Goal: Information Seeking & Learning: Learn about a topic

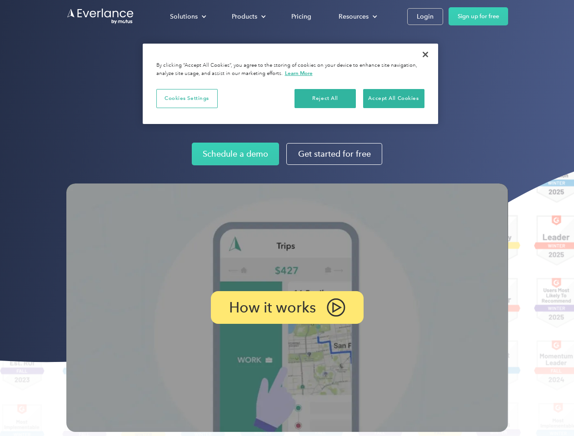
click at [287, 218] on img at bounding box center [286, 307] width 441 height 248
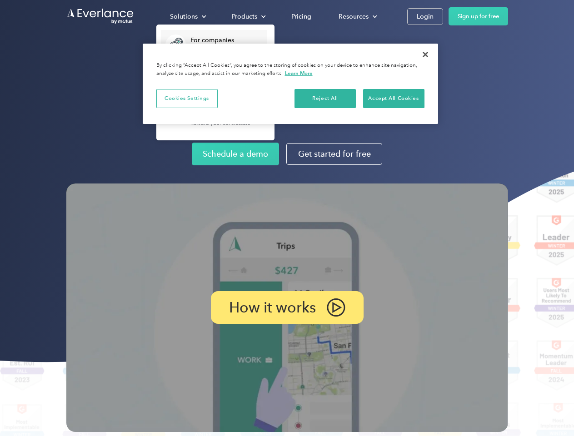
click at [188, 16] on div "Solutions" at bounding box center [184, 16] width 28 height 11
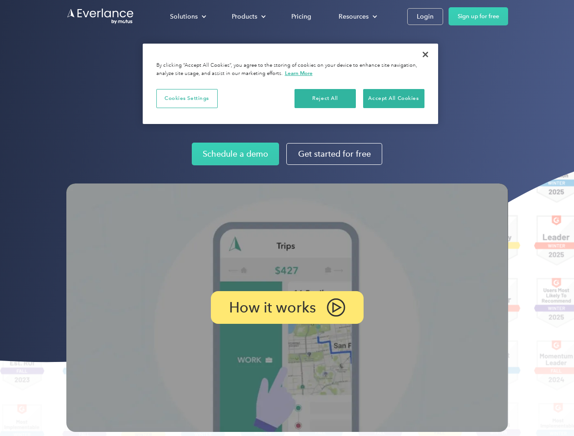
click at [247, 16] on div "Products" at bounding box center [244, 16] width 25 height 11
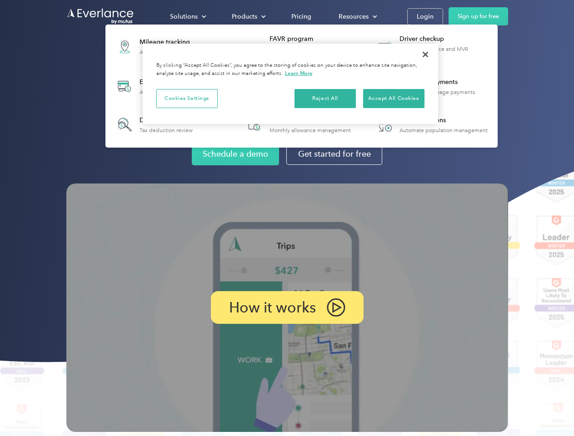
click at [356, 16] on div "Resources" at bounding box center [353, 16] width 30 height 11
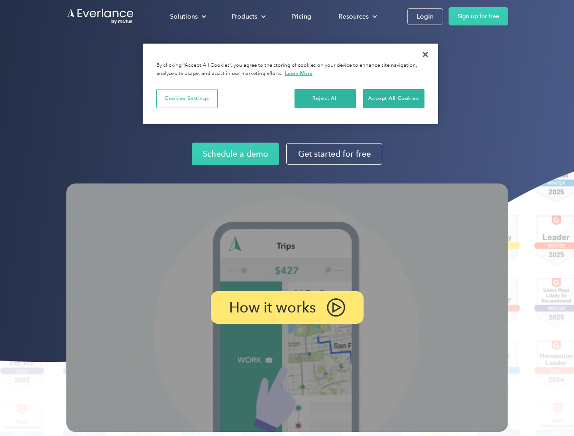
click at [287, 307] on p "How it works" at bounding box center [272, 307] width 87 height 11
click at [187, 98] on button "Cookies Settings" at bounding box center [186, 98] width 61 height 19
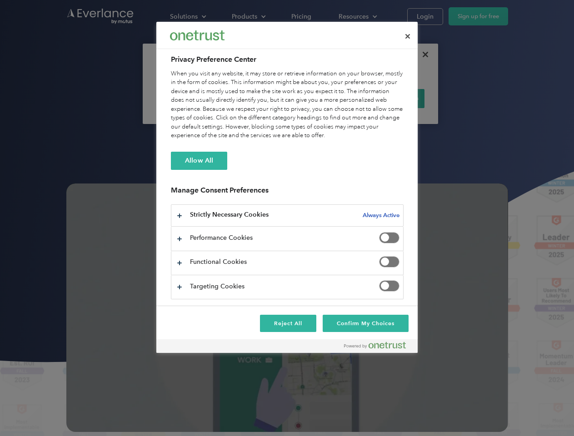
click at [325, 98] on div "When you visit any website, it may store or retrieve information on your browse…" at bounding box center [287, 104] width 232 height 71
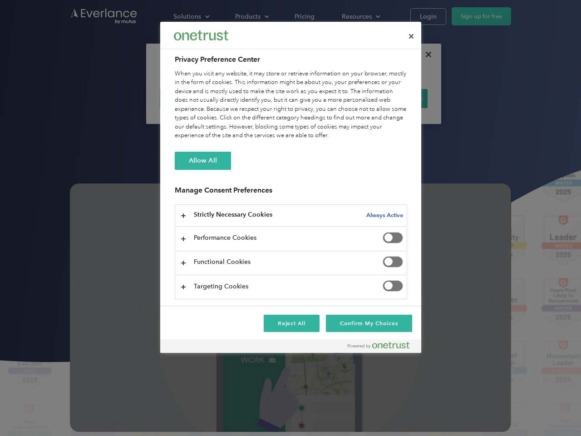
click at [393, 98] on div "When you visit any website, it may store or retrieve information on your browse…" at bounding box center [291, 104] width 232 height 71
click at [425, 54] on div at bounding box center [290, 218] width 581 height 436
